Goal: Navigation & Orientation: Go to known website

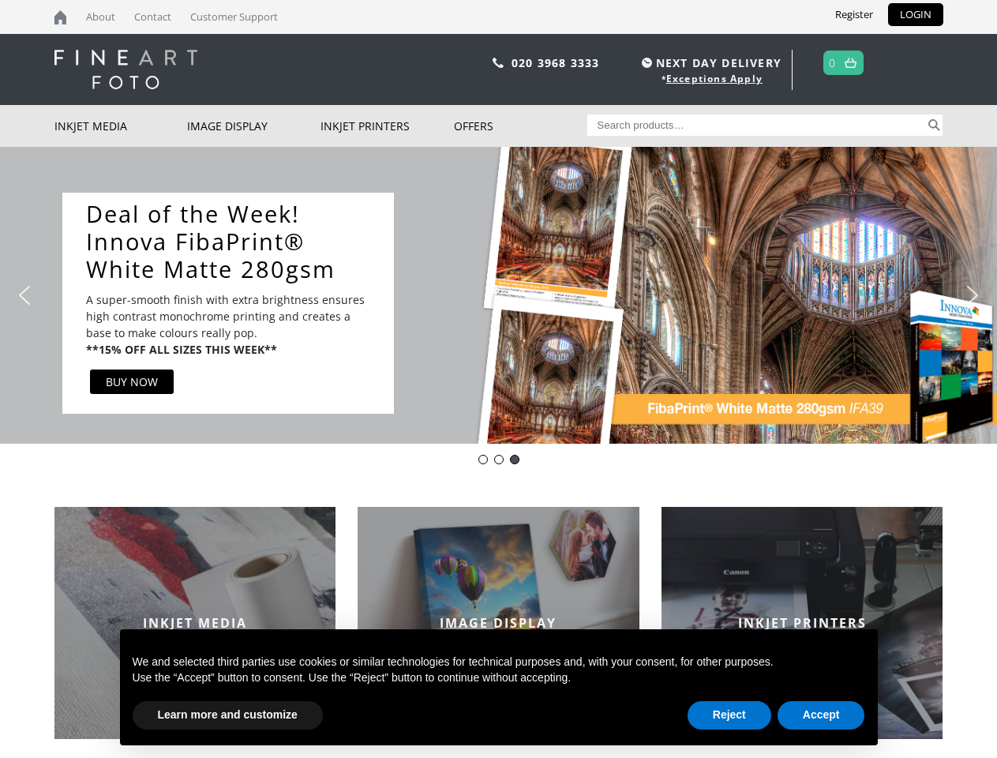
click at [498, 379] on div "Slider" at bounding box center [664, 303] width 509 height 220
click at [498, 295] on div "Slider" at bounding box center [664, 303] width 509 height 220
click at [494, 295] on div "Slider" at bounding box center [664, 303] width 509 height 220
click at [664, 302] on div "Slider" at bounding box center [664, 303] width 509 height 220
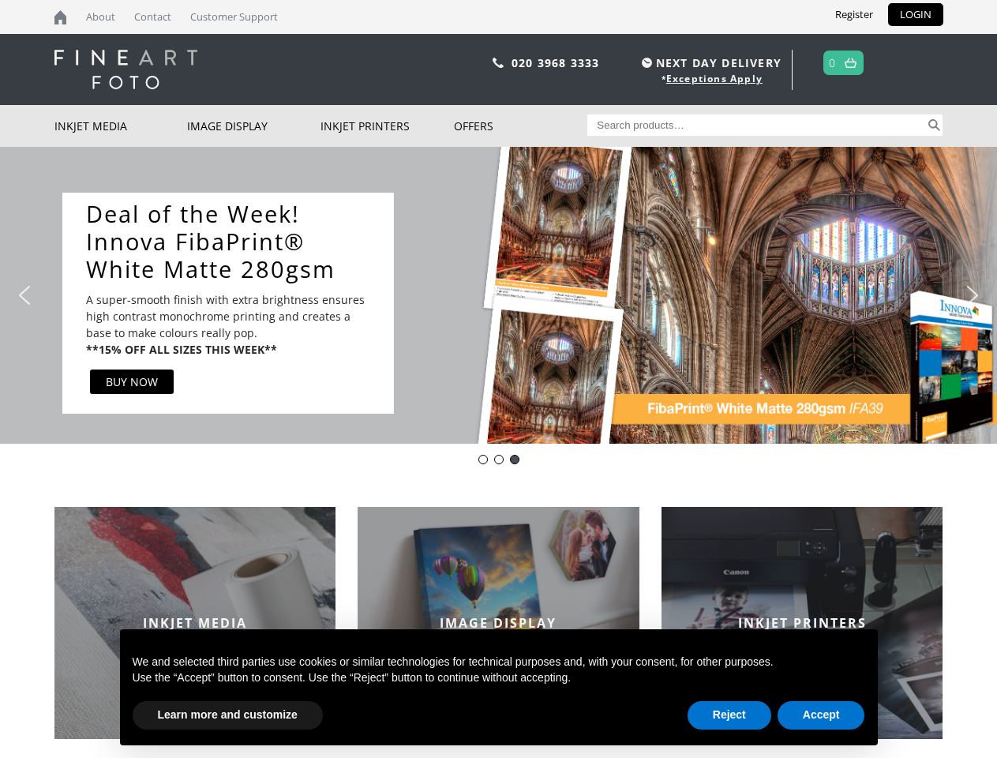
click at [24, 295] on img "previous arrow" at bounding box center [24, 295] width 25 height 25
click at [973, 295] on img "next arrow" at bounding box center [972, 295] width 25 height 25
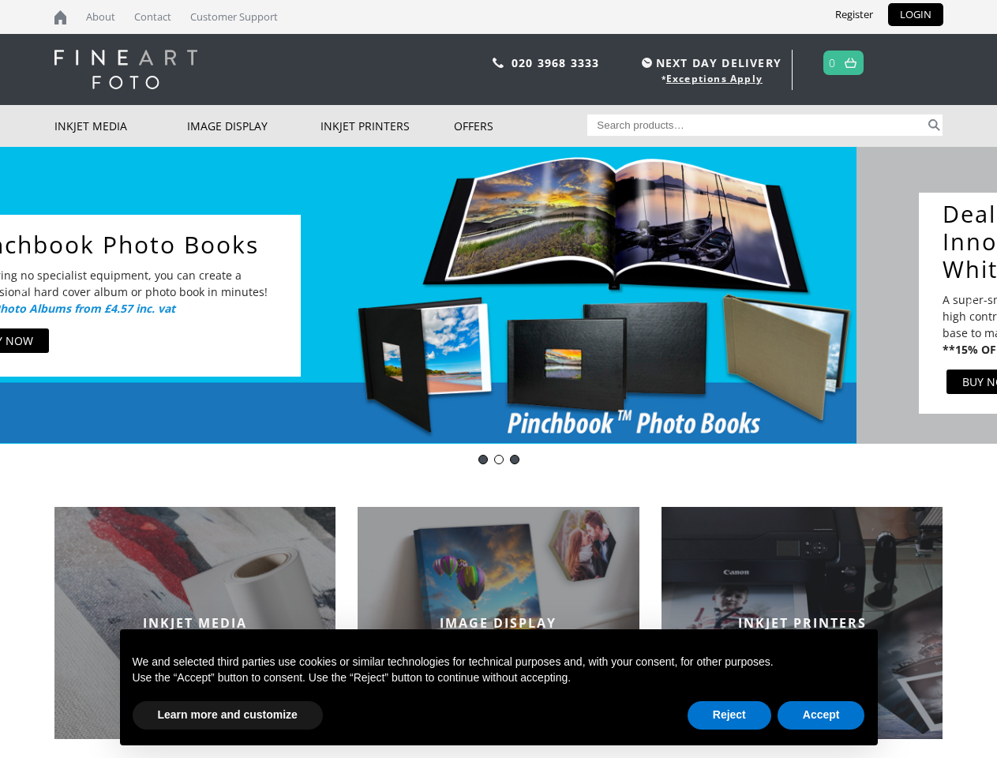
click at [483, 460] on div "Innova-general" at bounding box center [483, 459] width 9 height 9
click at [499, 460] on div "pinch book" at bounding box center [498, 459] width 9 height 9
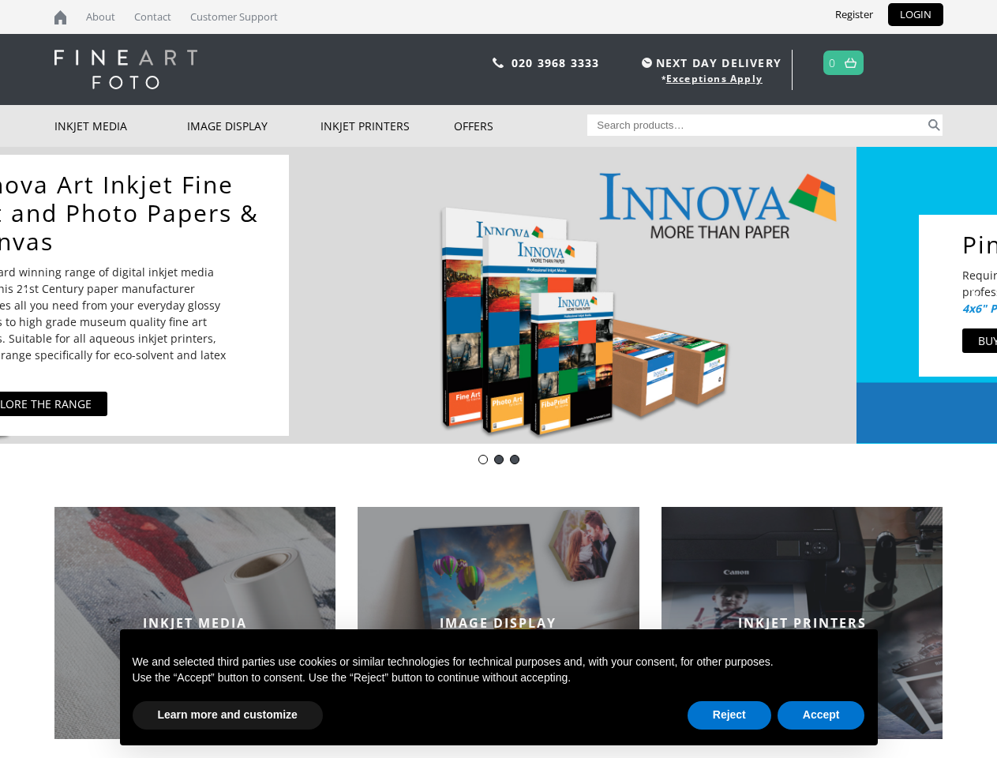
click at [515, 460] on div "DOTWEEK- IFA39" at bounding box center [514, 459] width 9 height 9
